Goal: Task Accomplishment & Management: Complete application form

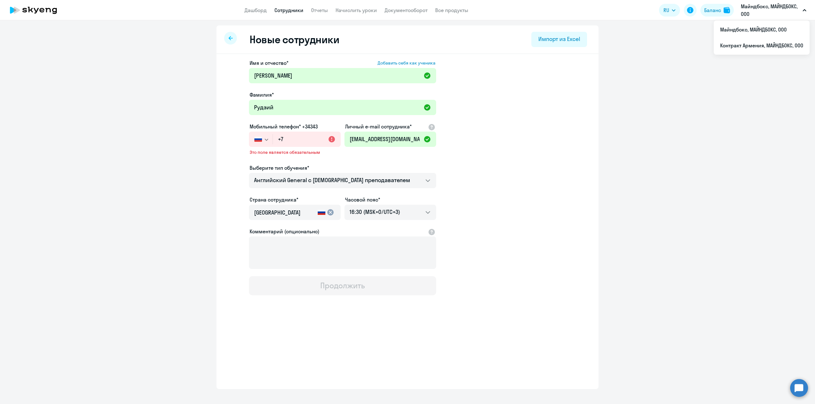
select select "english_adult_not_native_speaker"
select select "3"
click at [297, 144] on input "+7" at bounding box center [307, 139] width 68 height 15
paste input "[PHONE_NUMBER]"
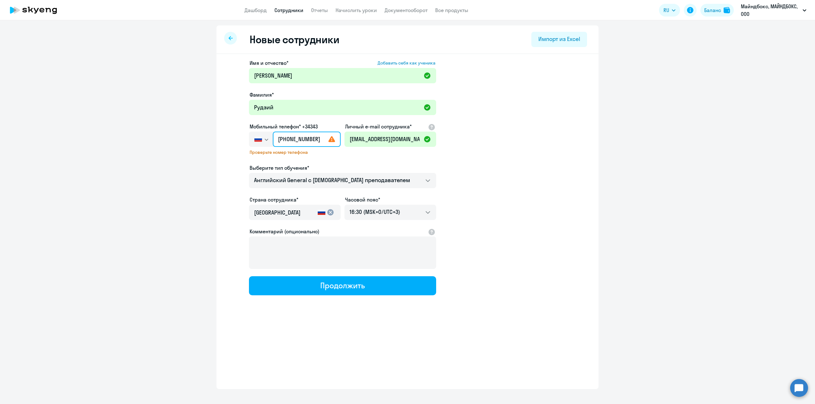
drag, startPoint x: 291, startPoint y: 140, endPoint x: 297, endPoint y: 140, distance: 6.4
click at [297, 140] on input "[PHONE_NUMBER]" at bounding box center [307, 139] width 68 height 15
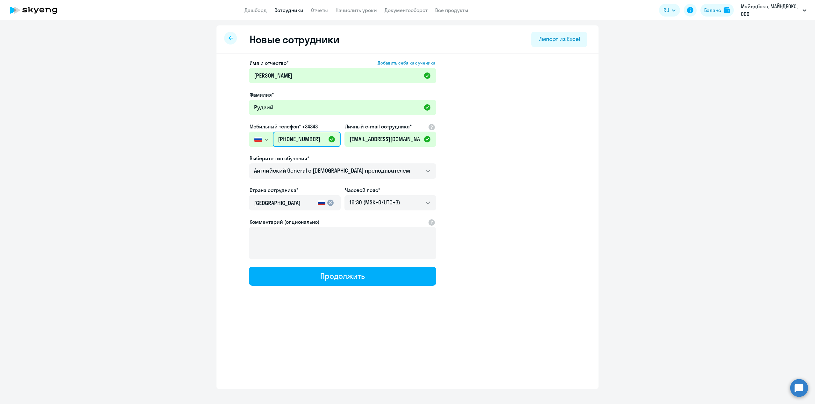
type input "[PHONE_NUMBER]"
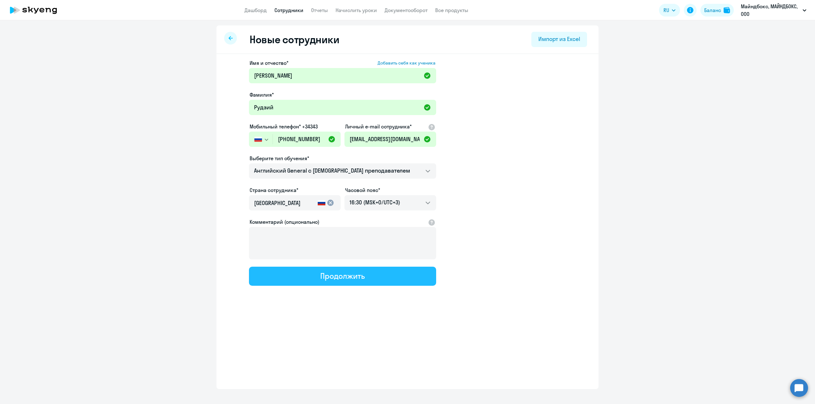
click at [337, 275] on div "Продолжить" at bounding box center [342, 276] width 44 height 10
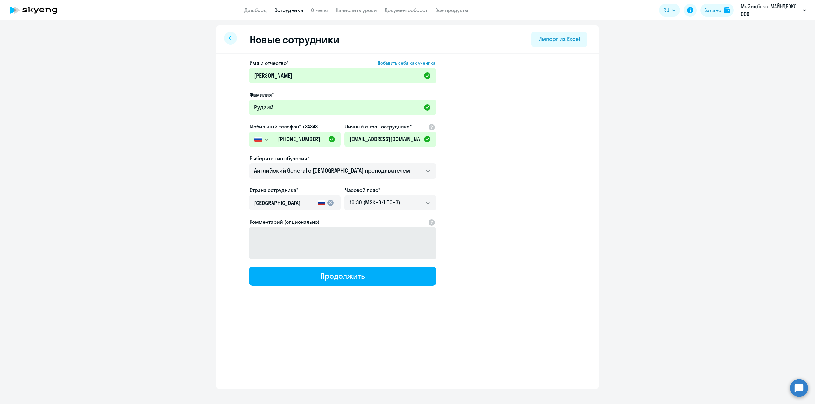
select select "english_adult_not_native_speaker"
select select "3"
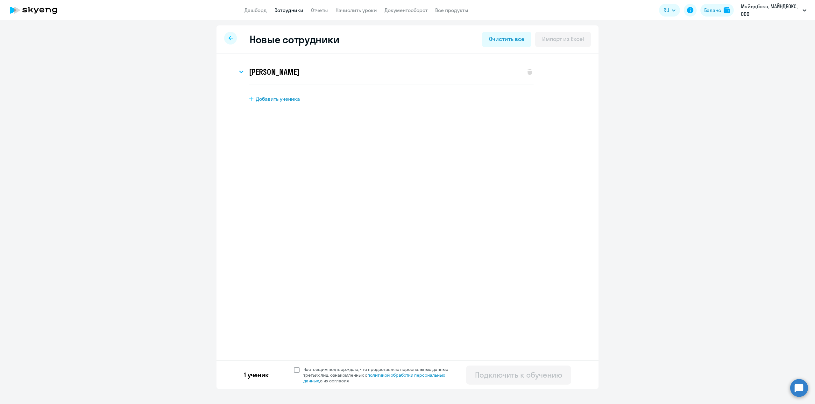
click at [296, 372] on span at bounding box center [297, 371] width 6 height 6
click at [294, 367] on input "Настоящим подтверждаю, что предоставляю персональные данные третьих лиц, ознако…" at bounding box center [293, 367] width 0 height 0
checkbox input "true"
click at [529, 374] on div "Подключить к обучению" at bounding box center [518, 375] width 87 height 10
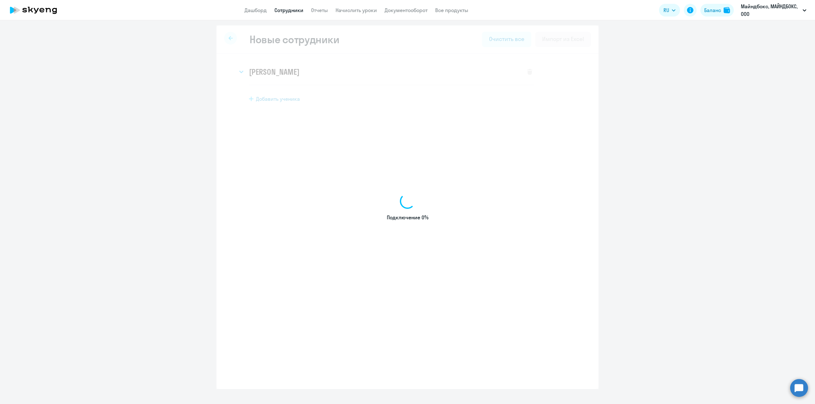
select select "english_adult_not_native_speaker"
select select "3"
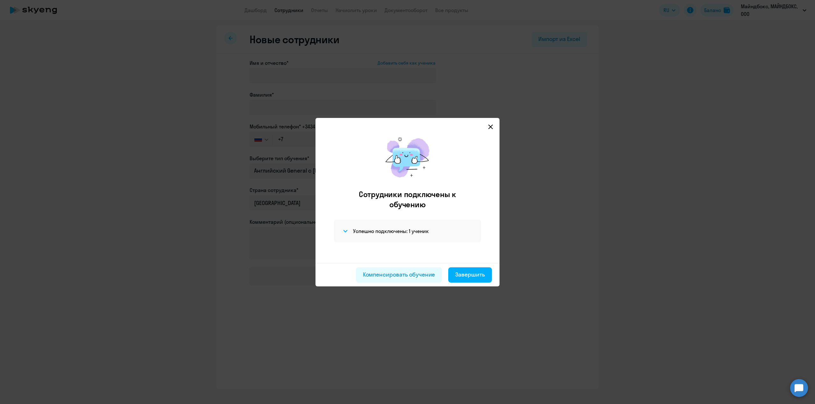
click at [493, 127] on icon at bounding box center [490, 126] width 5 height 5
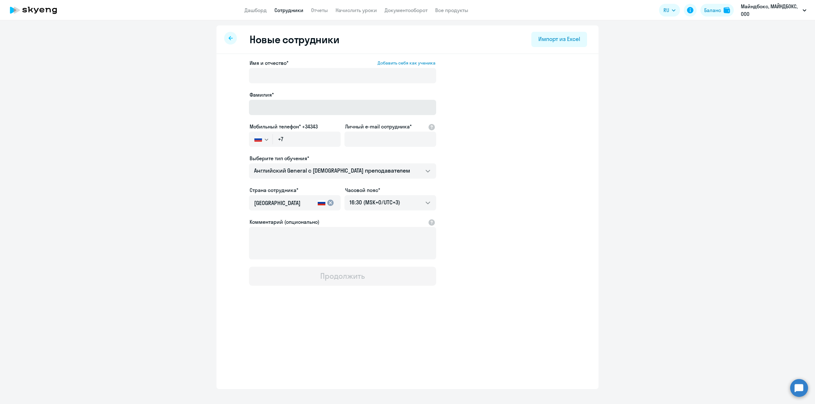
select select "30"
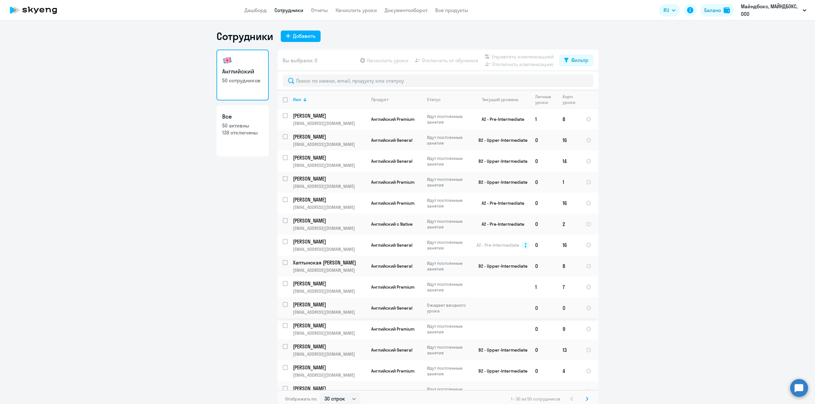
click at [283, 304] on input "select row 41070370" at bounding box center [289, 308] width 13 height 13
checkbox input "true"
click at [369, 58] on span "Начислить уроки" at bounding box center [387, 61] width 41 height 8
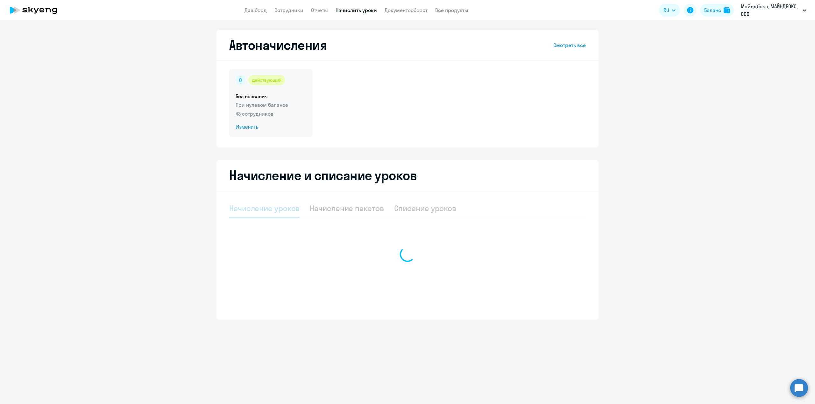
select select "10"
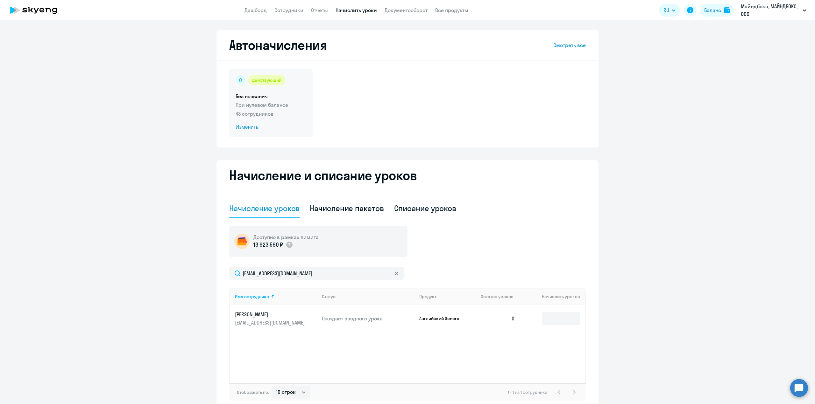
click at [239, 79] on icon at bounding box center [240, 80] width 2 height 4
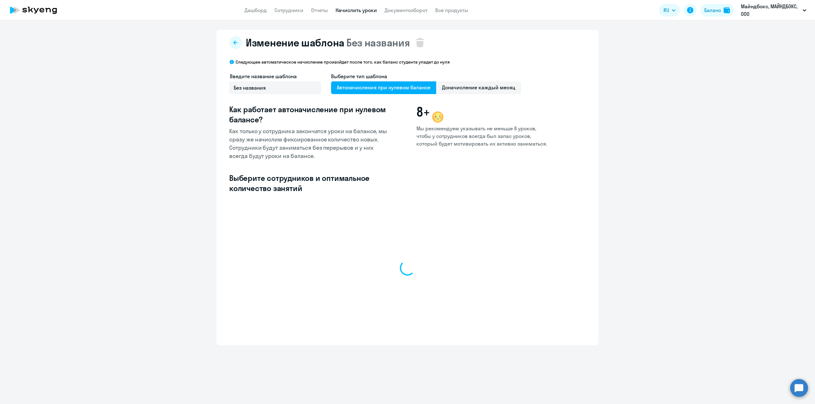
select select "10"
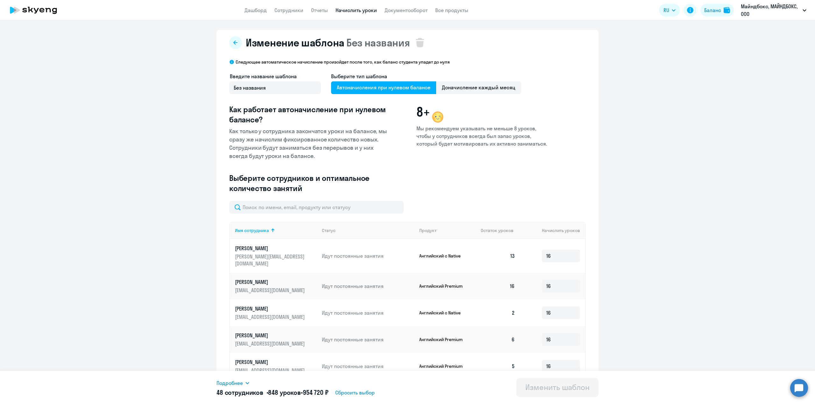
scroll to position [155, 0]
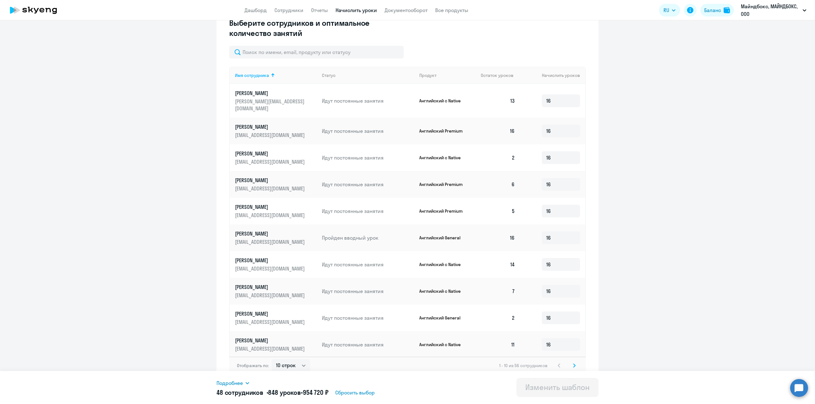
click at [573, 364] on icon at bounding box center [574, 366] width 3 height 4
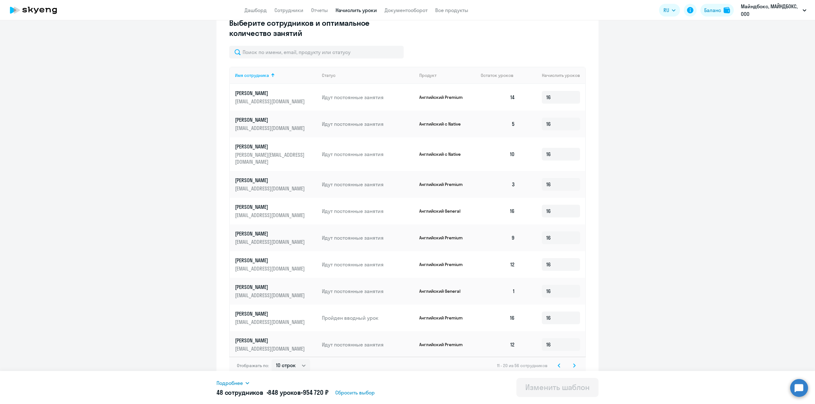
click at [571, 360] on div "Отображать по: 10 строк 30 строк 50 строк 11 - 20 из 56 сотрудников" at bounding box center [407, 366] width 356 height 18
click at [573, 366] on icon at bounding box center [574, 366] width 3 height 4
click at [572, 366] on div "Отображать по: 10 строк 30 строк 50 строк 21 - 30 из 56 сотрудников" at bounding box center [407, 366] width 356 height 18
click at [573, 364] on icon at bounding box center [574, 366] width 3 height 4
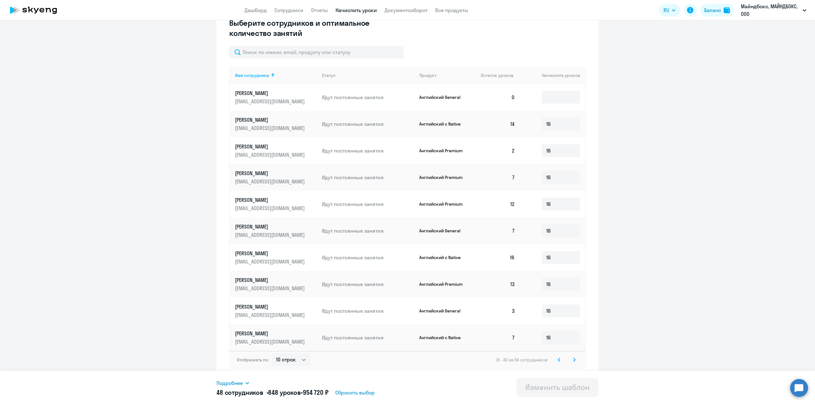
click at [573, 362] on icon at bounding box center [574, 360] width 3 height 4
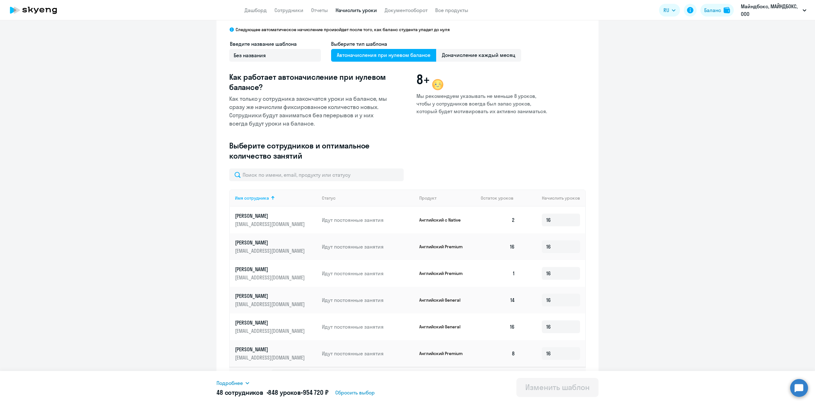
scroll to position [0, 0]
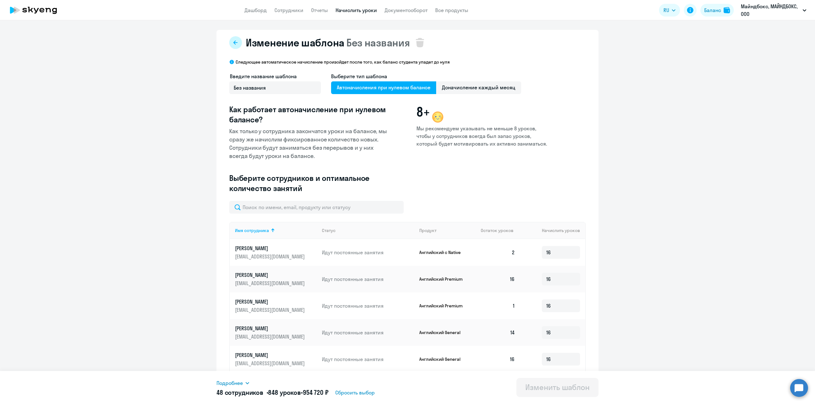
click at [233, 44] on icon at bounding box center [235, 42] width 5 height 5
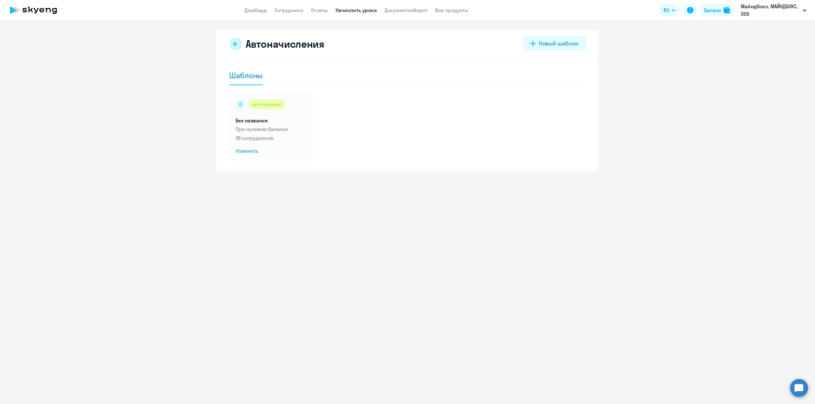
click at [235, 46] on icon at bounding box center [235, 43] width 5 height 5
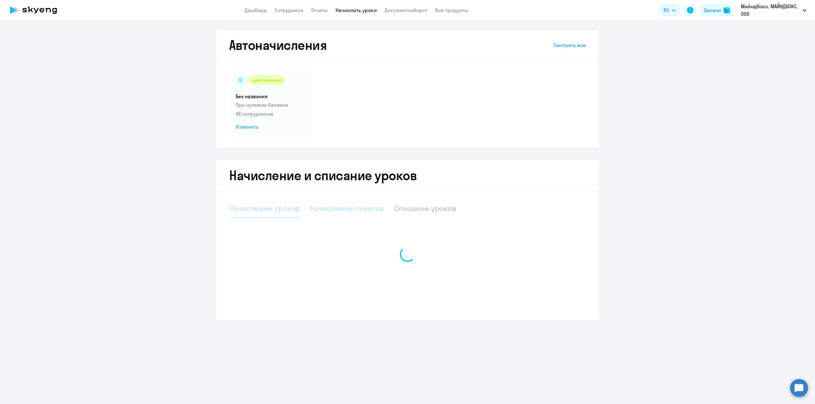
select select "10"
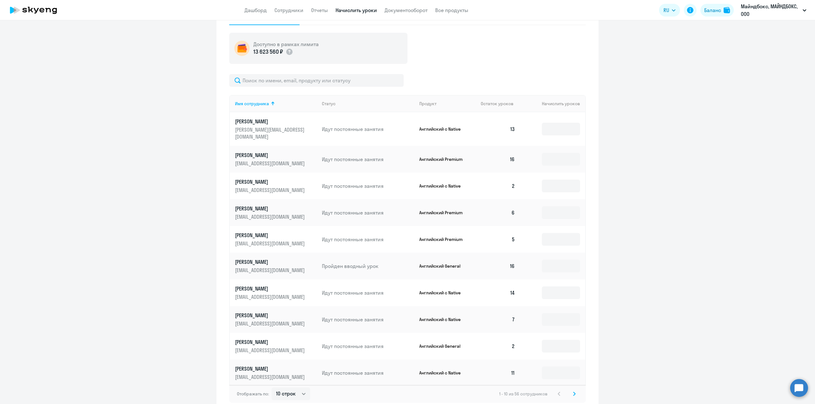
scroll to position [221, 0]
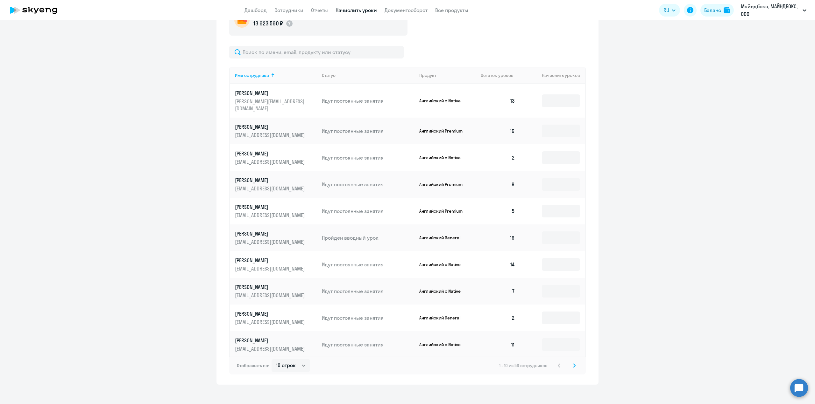
click at [573, 364] on icon at bounding box center [574, 366] width 2 height 4
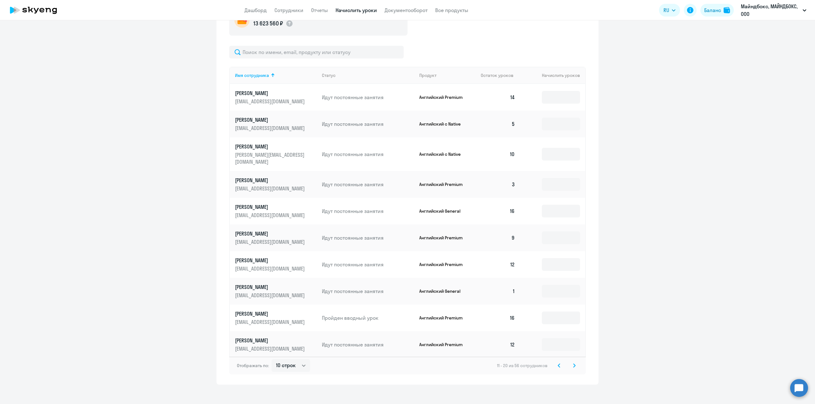
click at [572, 359] on div "Отображать по: 10 строк 30 строк 50 строк 11 - 20 из 56 сотрудников" at bounding box center [407, 366] width 356 height 18
click at [573, 365] on icon at bounding box center [574, 366] width 2 height 4
click at [572, 365] on div "Отображать по: 10 строк 30 строк 50 строк 21 - 30 из 56 сотрудников" at bounding box center [407, 366] width 356 height 18
click at [573, 362] on svg-icon at bounding box center [574, 366] width 8 height 8
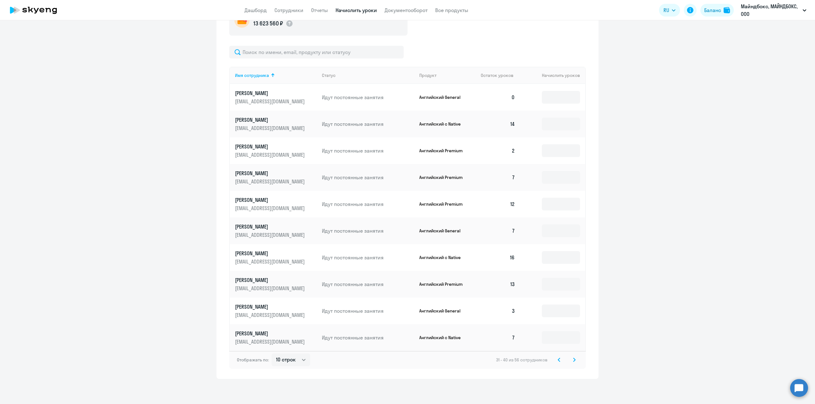
click at [573, 361] on svg-icon at bounding box center [574, 360] width 8 height 8
click at [257, 254] on p "[PERSON_NAME]" at bounding box center [270, 253] width 71 height 7
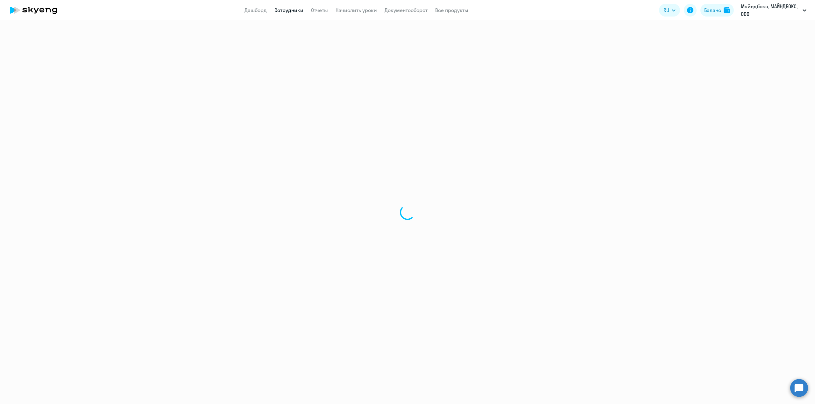
select select "english"
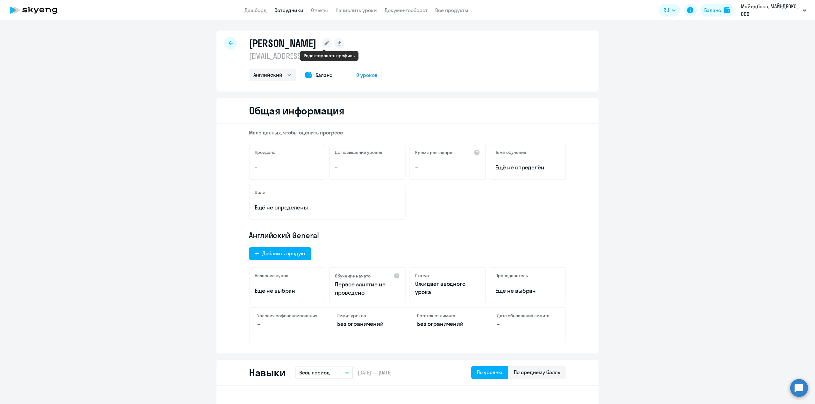
click at [327, 43] on rect at bounding box center [326, 43] width 10 height 10
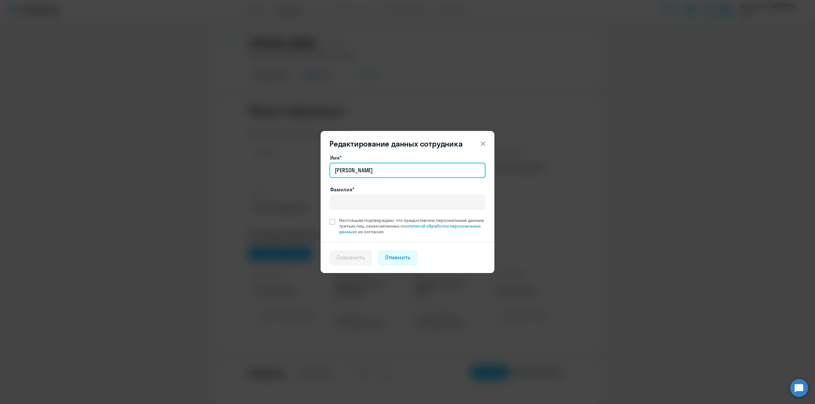
drag, startPoint x: 356, startPoint y: 171, endPoint x: 324, endPoint y: 168, distance: 32.3
click at [324, 168] on div "Имя* [PERSON_NAME]* Настоящим подтверждаю, что предоставляю персональные данные…" at bounding box center [407, 198] width 174 height 88
type input "Рудзий"
click at [341, 201] on input "Фамилия*" at bounding box center [407, 202] width 156 height 15
paste input "[PERSON_NAME]"
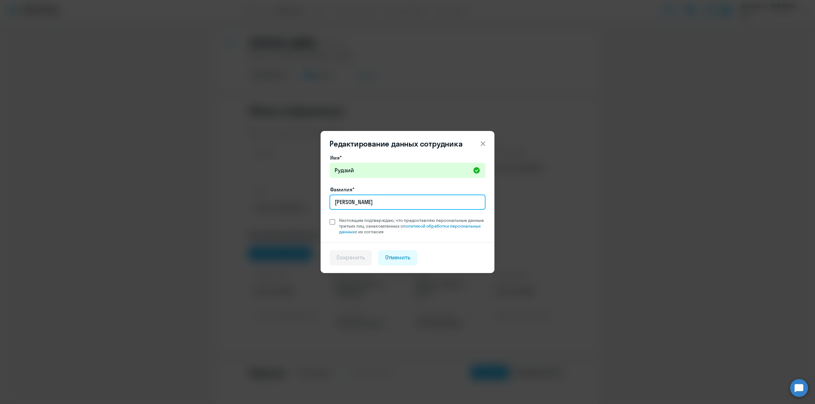
type input "[PERSON_NAME]"
click at [334, 221] on span at bounding box center [332, 222] width 6 height 6
click at [329, 218] on input "Настоящим подтверждаю, что предоставляю персональные данные третьих лиц, ознако…" at bounding box center [329, 217] width 0 height 0
checkbox input "true"
click at [354, 256] on div "Сохранить" at bounding box center [350, 258] width 28 height 8
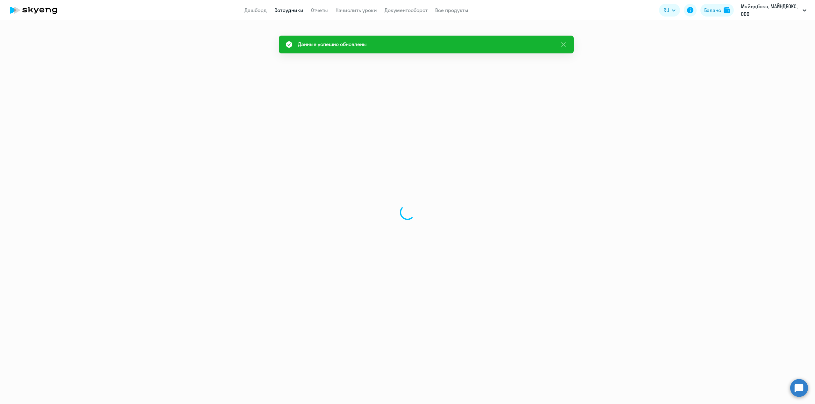
select select "english"
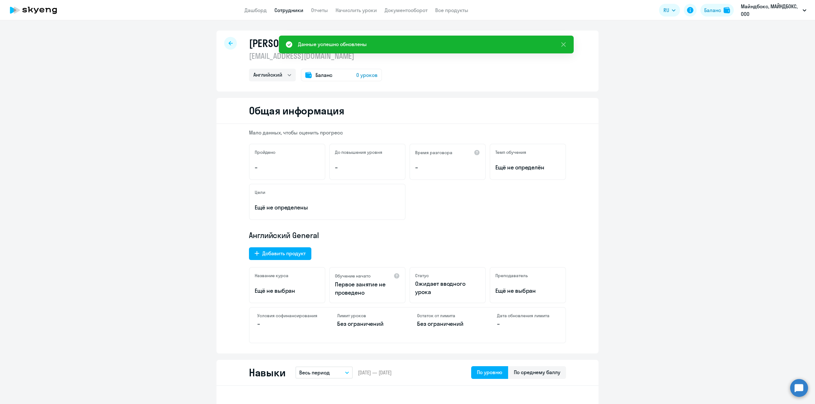
click at [365, 76] on span "0 уроков" at bounding box center [366, 75] width 21 height 8
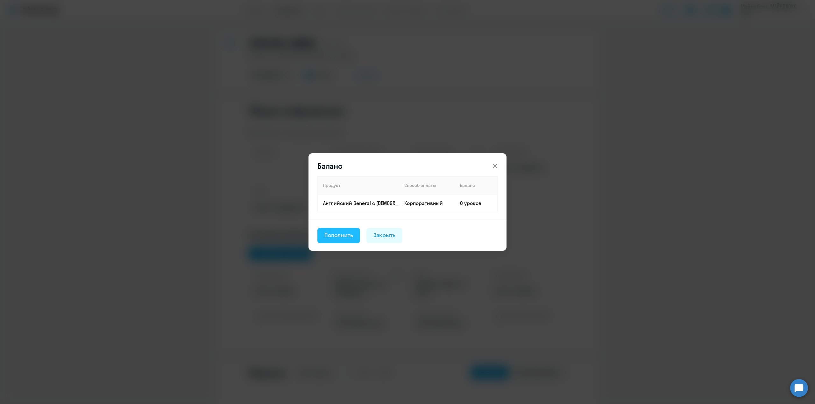
click at [336, 240] on button "Пополнить" at bounding box center [338, 235] width 43 height 15
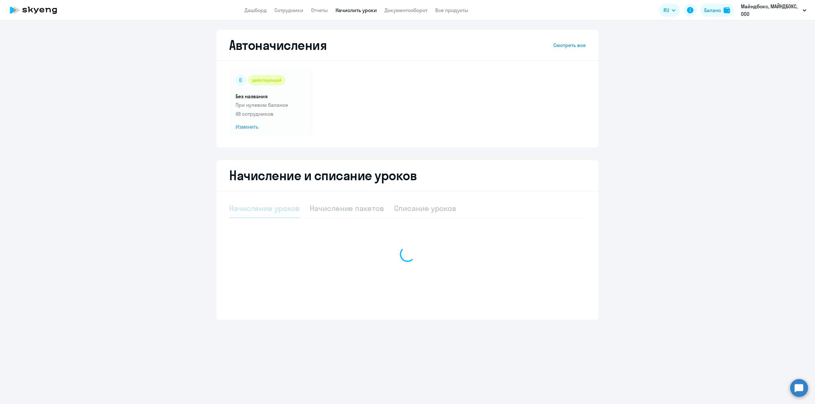
select select "10"
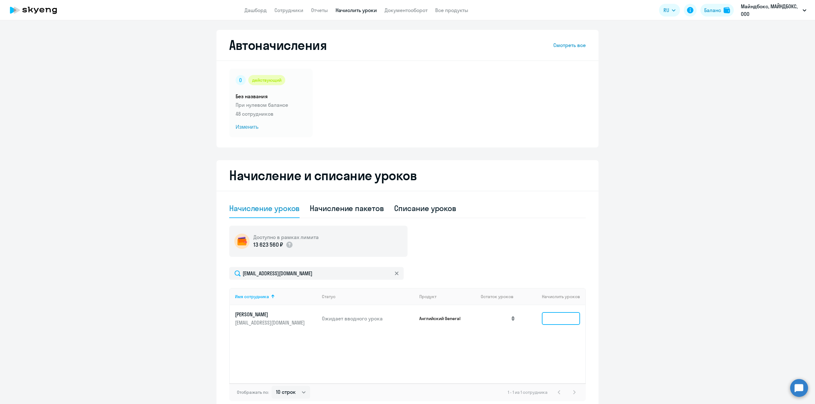
click at [552, 316] on input at bounding box center [561, 319] width 38 height 13
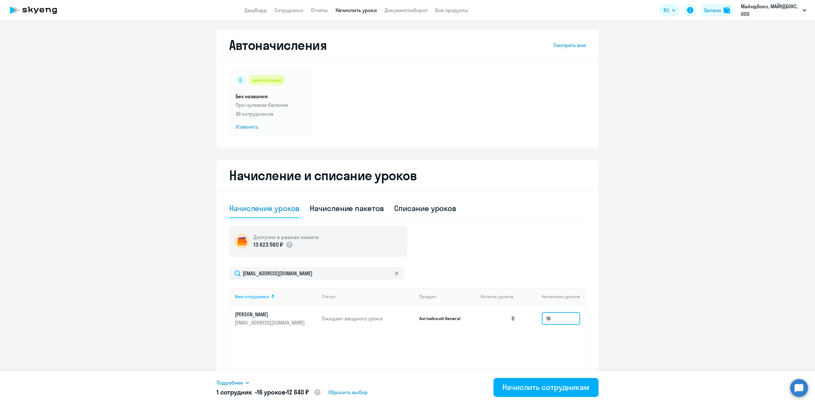
type input "16"
click at [657, 266] on ng-component "Автоначисления Смотреть все действующий Без названия При нулевом балансе 48 сот…" at bounding box center [407, 221] width 815 height 382
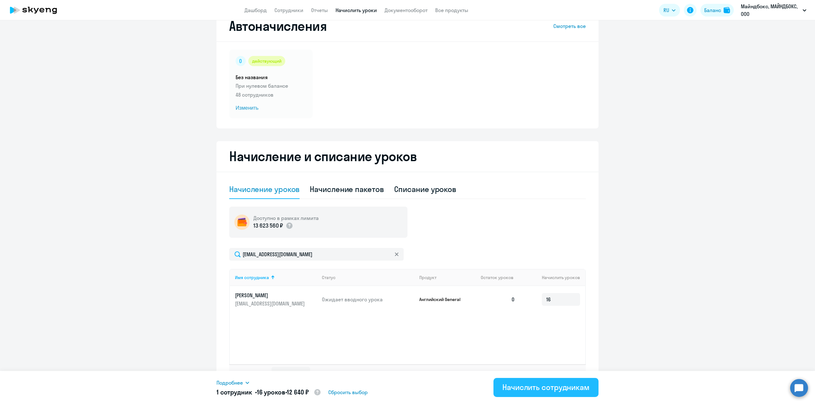
scroll to position [32, 0]
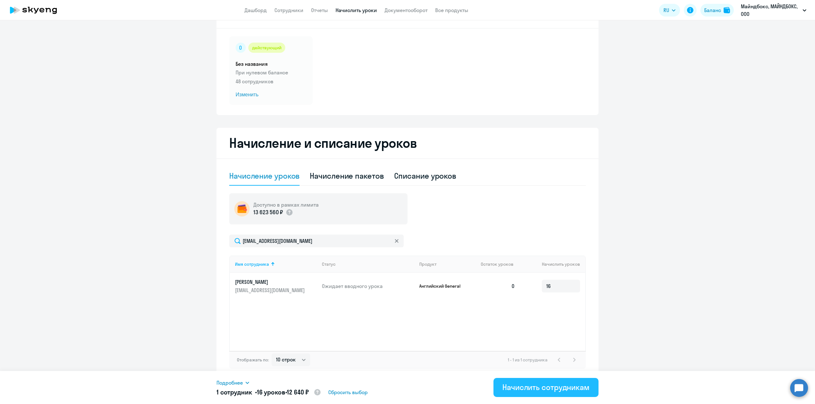
click at [556, 385] on div "Начислить сотрудникам" at bounding box center [545, 388] width 87 height 10
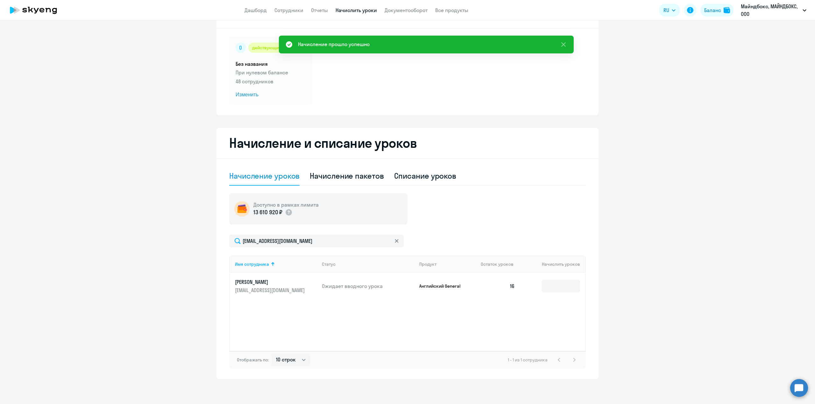
click at [241, 283] on p "[PERSON_NAME]" at bounding box center [270, 282] width 71 height 7
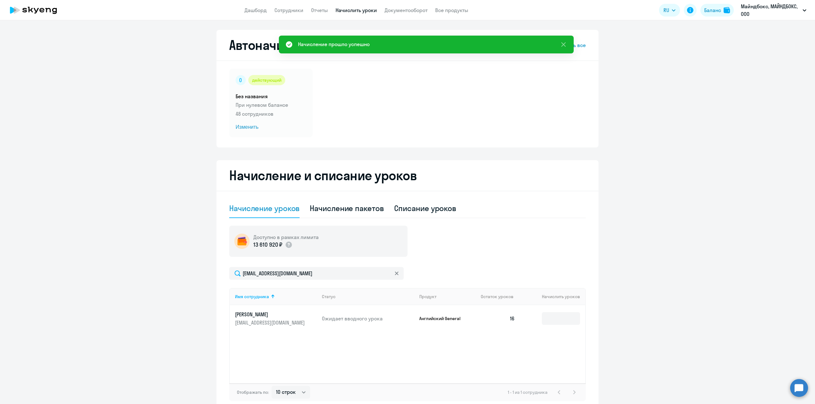
select select "english"
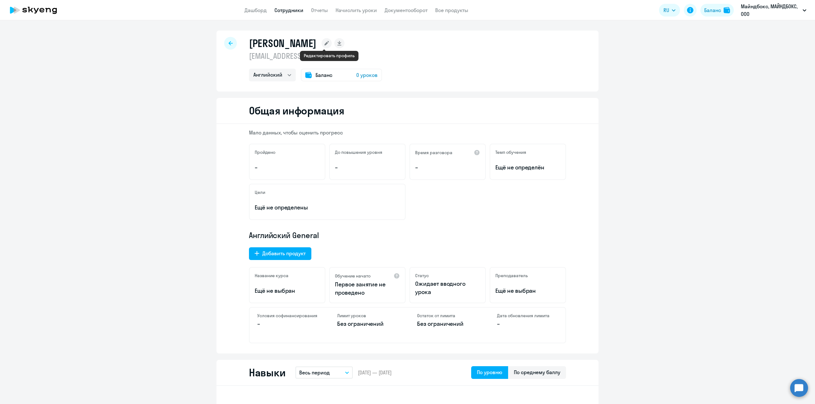
click at [328, 44] on icon at bounding box center [326, 43] width 4 height 4
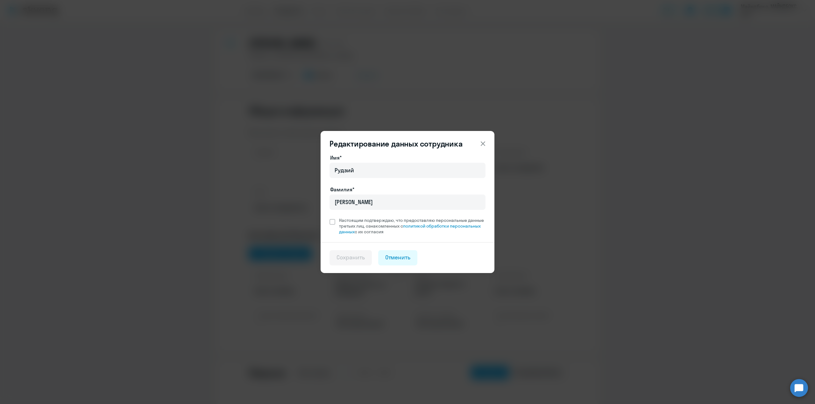
click at [483, 140] on icon at bounding box center [483, 144] width 8 height 8
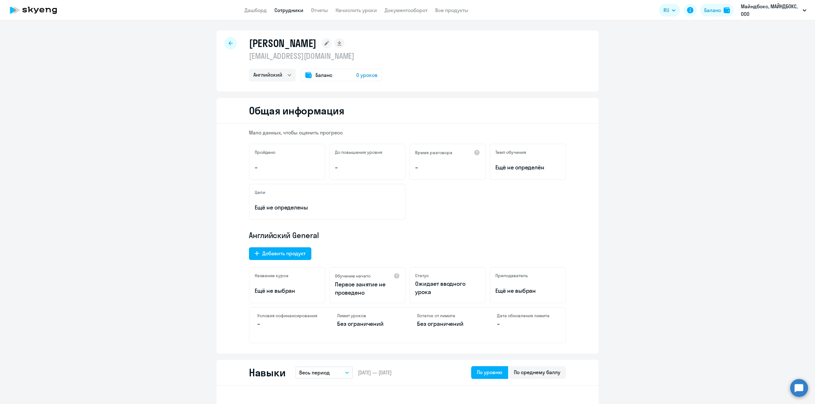
click at [228, 45] on icon at bounding box center [230, 43] width 4 height 4
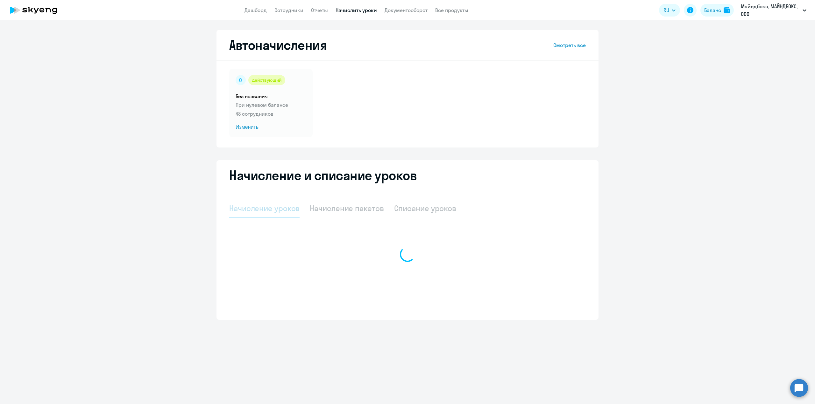
select select "10"
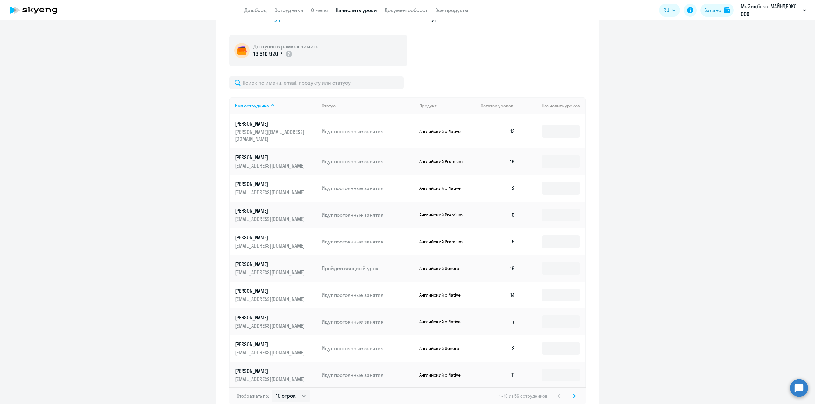
scroll to position [221, 0]
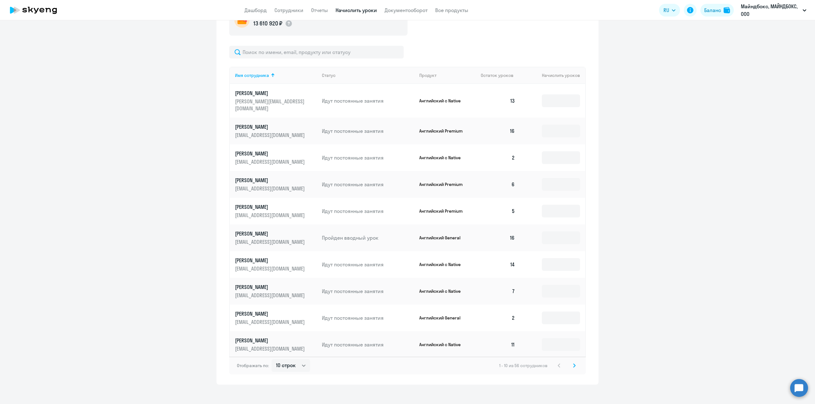
click at [573, 362] on svg-icon at bounding box center [574, 366] width 8 height 8
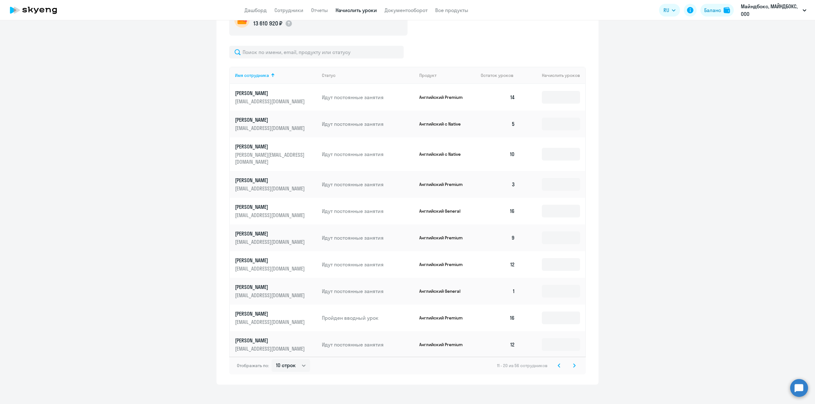
click at [573, 364] on icon at bounding box center [574, 366] width 3 height 4
click at [573, 364] on div "Отображать по: 10 строк 30 строк 50 строк 21 - 30 из 56 сотрудников" at bounding box center [407, 366] width 356 height 18
click at [573, 364] on icon at bounding box center [574, 366] width 3 height 4
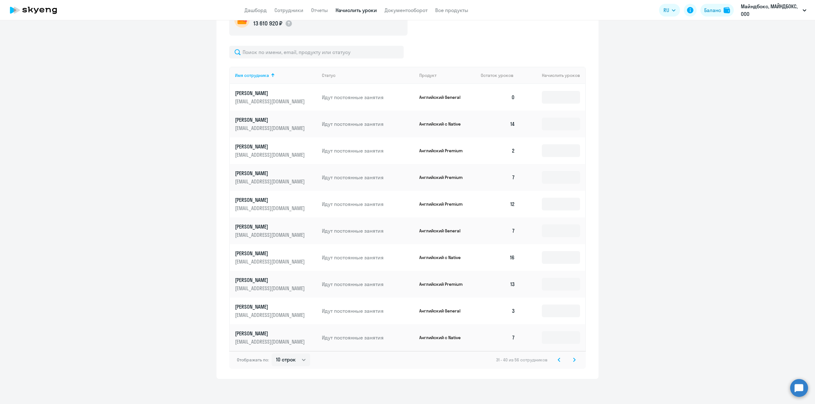
click at [573, 358] on icon at bounding box center [574, 360] width 3 height 4
